Goal: Task Accomplishment & Management: Manage account settings

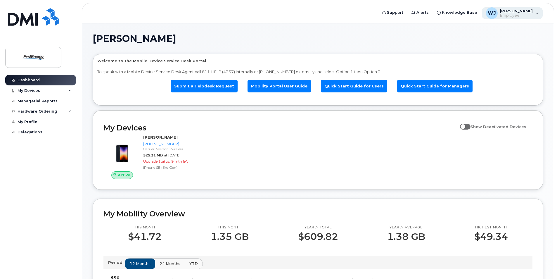
click at [537, 14] on div "[PERSON_NAME], [PERSON_NAME] S Employee" at bounding box center [512, 13] width 61 height 12
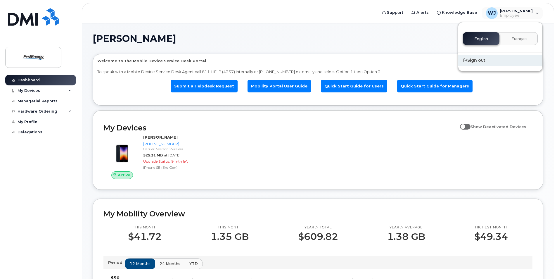
click at [477, 61] on div "Sign out" at bounding box center [500, 60] width 84 height 11
click at [473, 60] on div "Sign out" at bounding box center [500, 60] width 84 height 11
